Goal: Contribute content

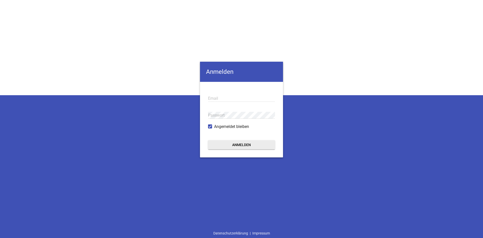
type input "[EMAIL_ADDRESS][DOMAIN_NAME]"
click at [221, 142] on button "Anmelden" at bounding box center [241, 144] width 67 height 9
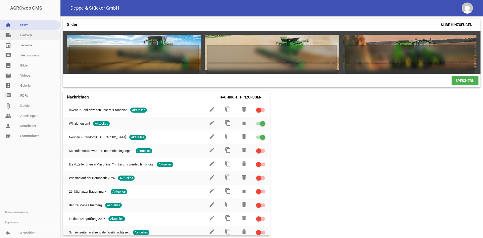
click at [33, 34] on link "note Beiträge" at bounding box center [30, 35] width 60 height 10
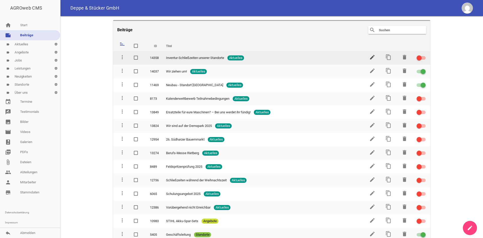
click at [369, 57] on icon "edit" at bounding box center [372, 57] width 6 height 6
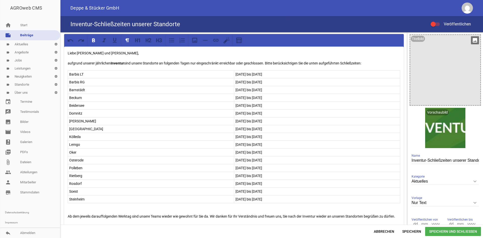
click at [474, 42] on icon "image" at bounding box center [475, 40] width 8 height 8
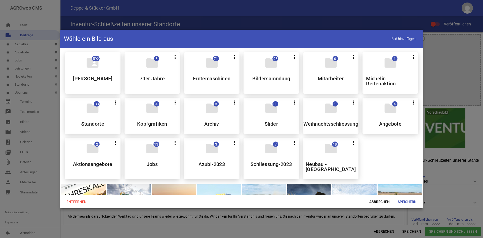
scroll to position [75, 0]
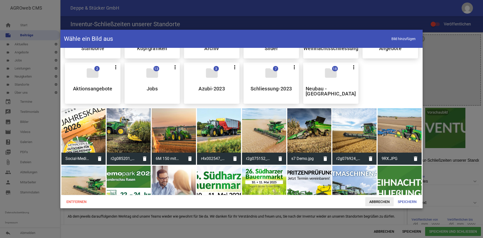
click at [369, 198] on span "Abbrechen" at bounding box center [379, 201] width 28 height 9
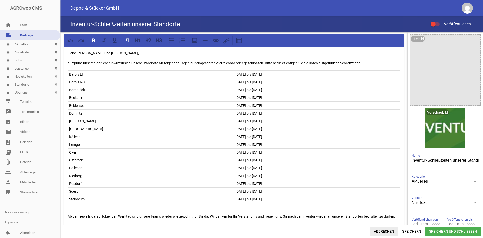
click at [381, 230] on span "Abbrechen" at bounding box center [384, 231] width 28 height 9
